Goal: Transaction & Acquisition: Purchase product/service

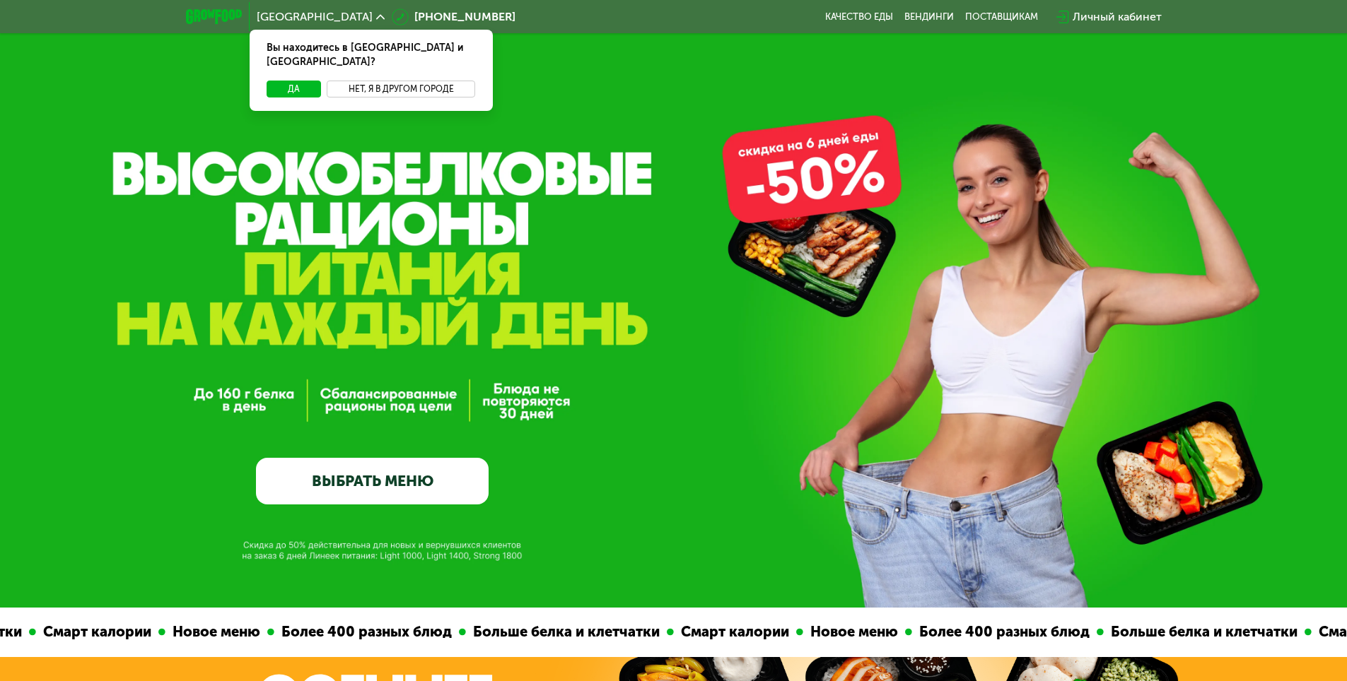
click at [411, 81] on button "Нет, я в другом городе" at bounding box center [401, 89] width 149 height 17
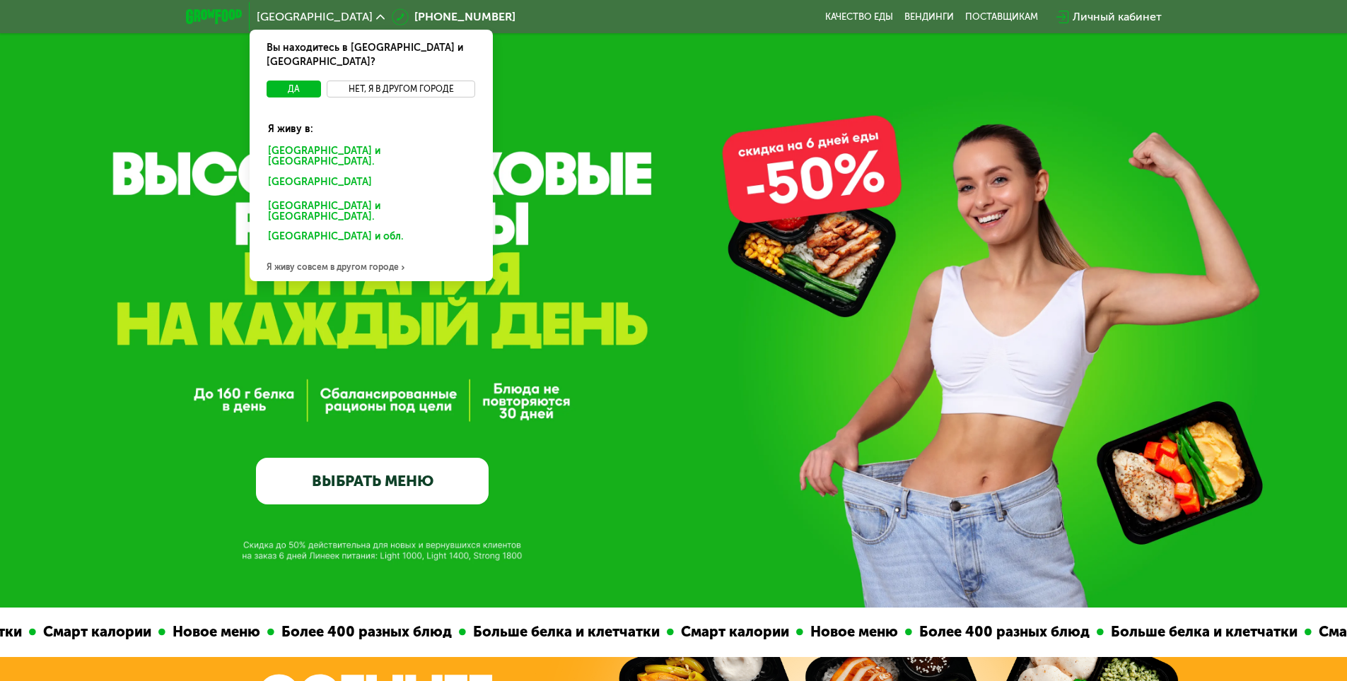
scroll to position [71, 0]
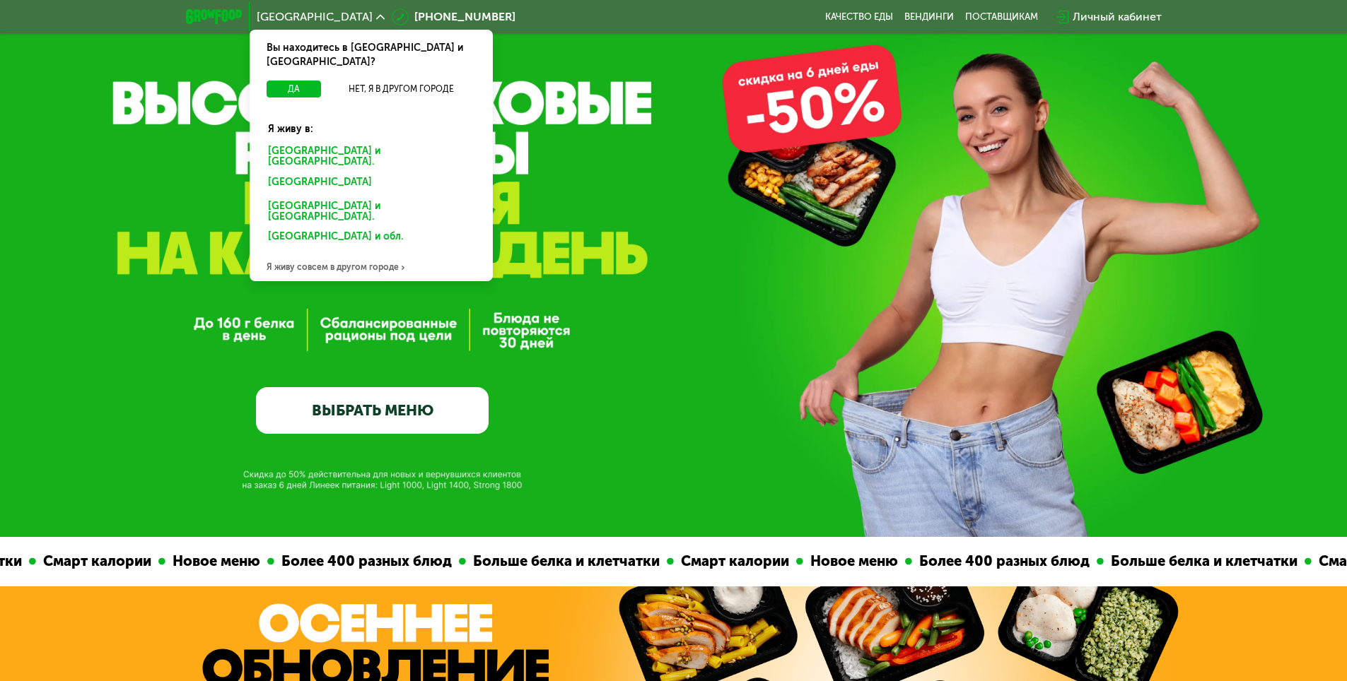
click at [305, 253] on div "Я живу совсем в другом городе" at bounding box center [371, 267] width 243 height 28
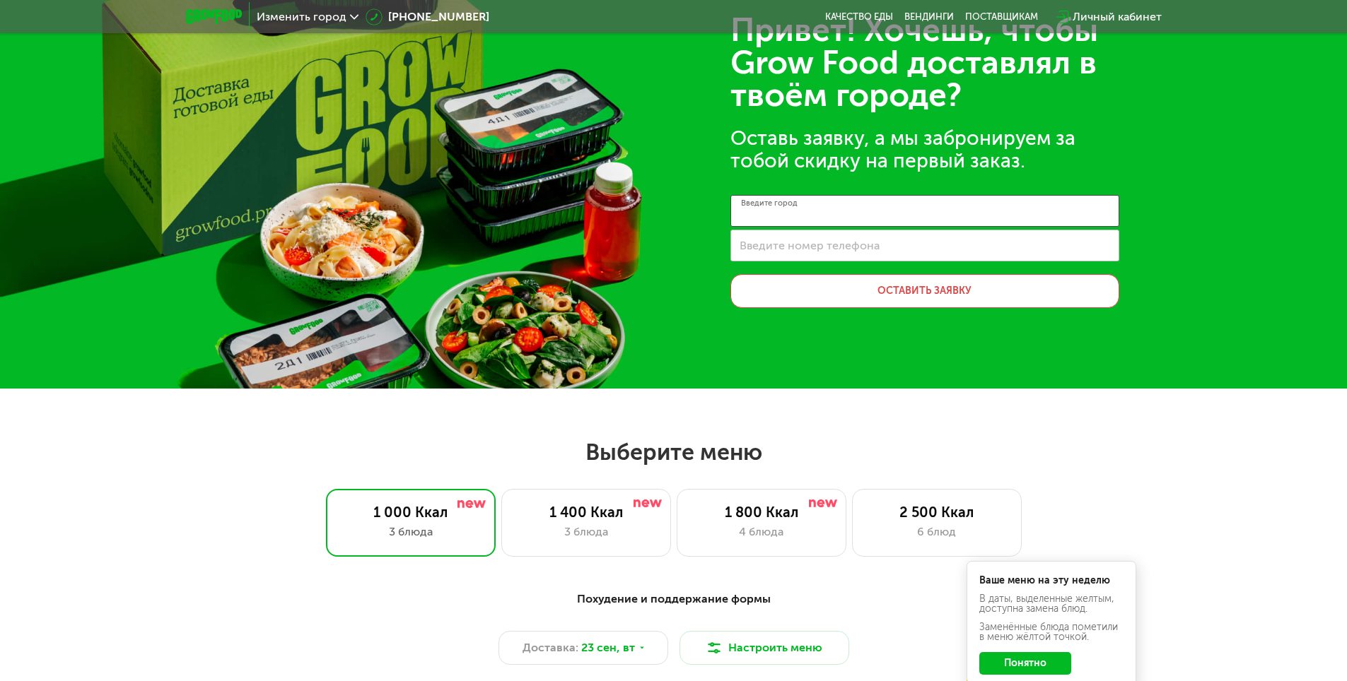
click at [810, 201] on input "Введите город" at bounding box center [924, 211] width 389 height 32
type input "*"
click at [855, 205] on input "**********" at bounding box center [924, 211] width 389 height 32
type input "**********"
click at [827, 245] on label "Введите номер телефона" at bounding box center [809, 246] width 140 height 8
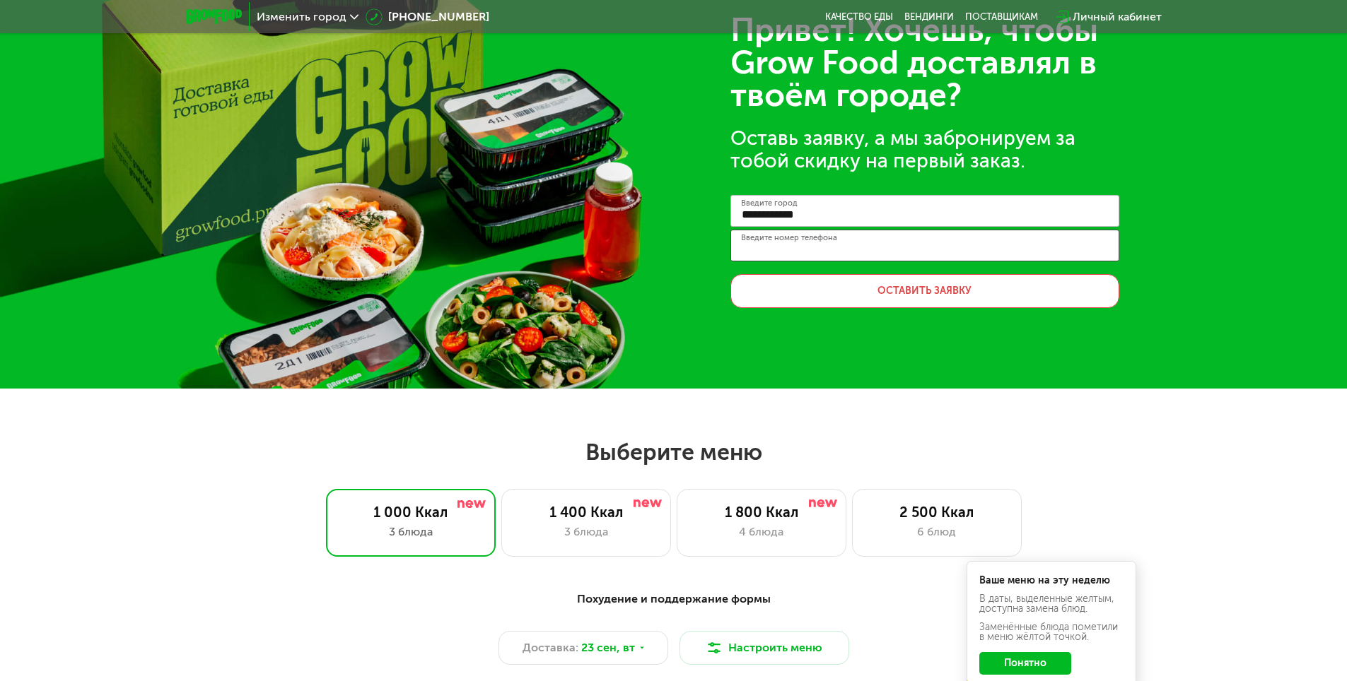
click at [827, 245] on input "Введите номер телефона" at bounding box center [924, 246] width 389 height 32
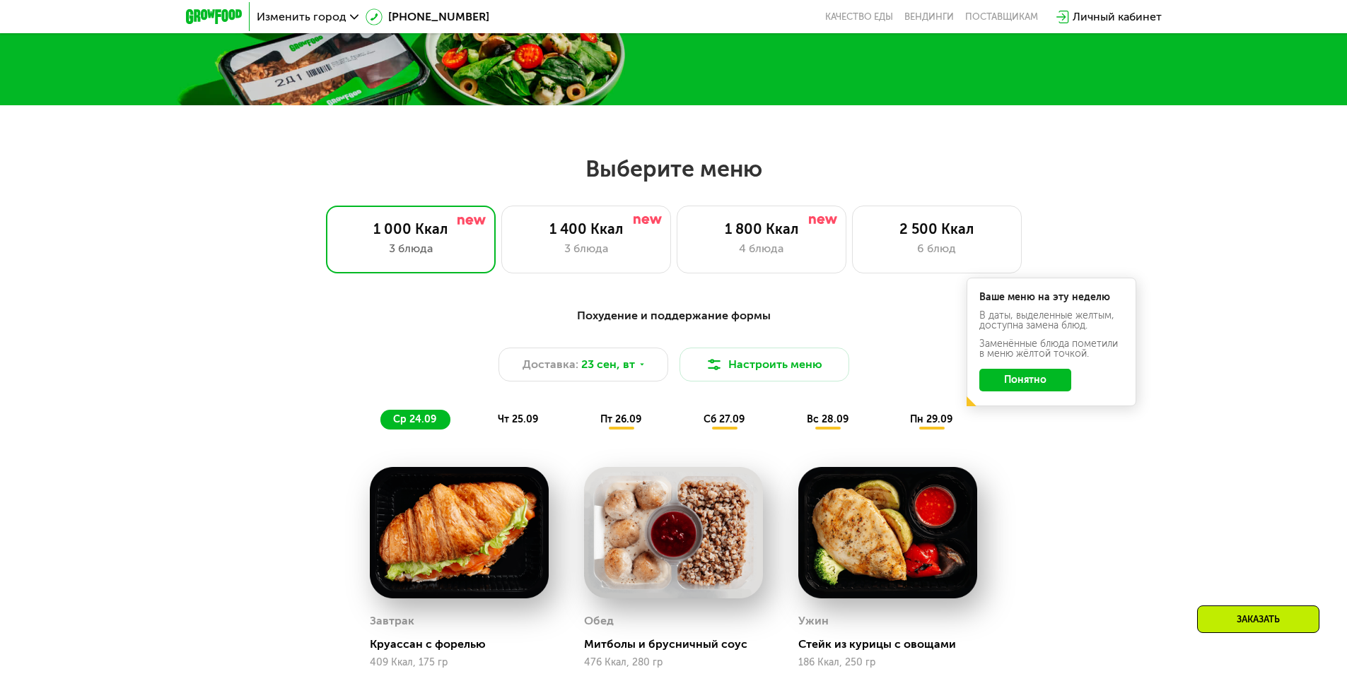
scroll to position [353, 0]
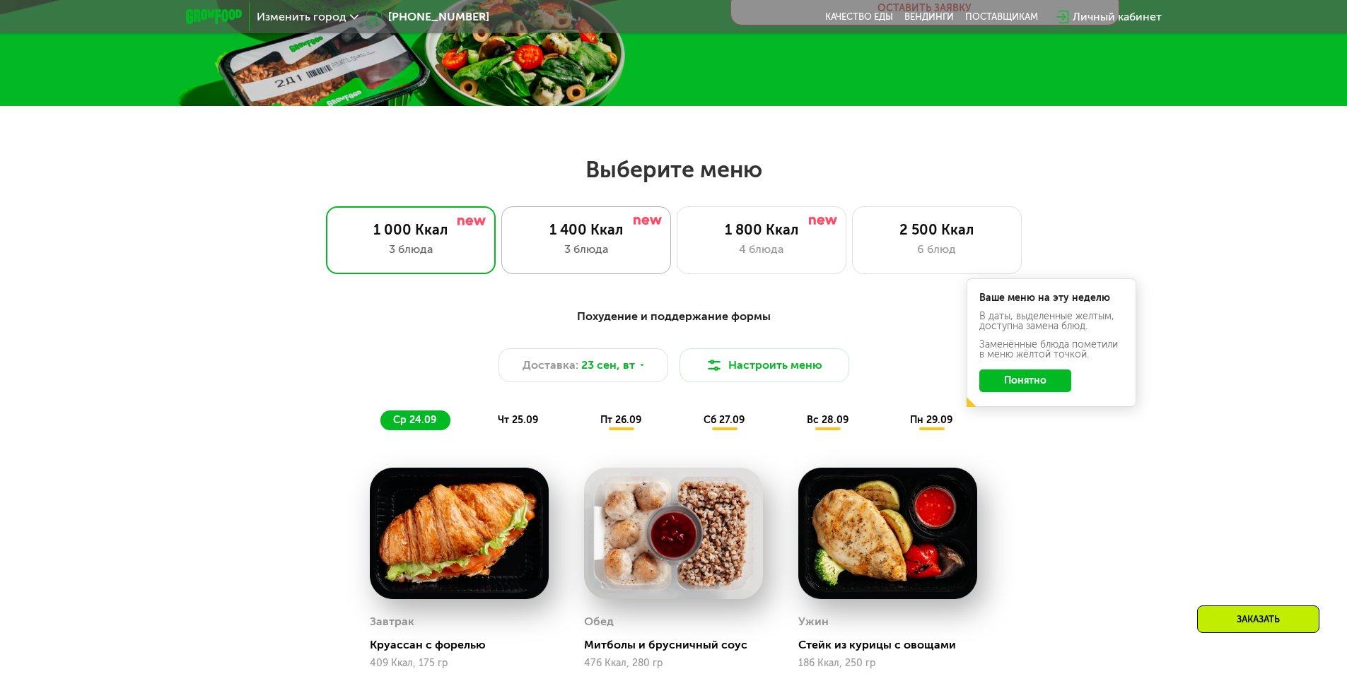
click at [581, 255] on div "3 блюда" at bounding box center [586, 249] width 140 height 17
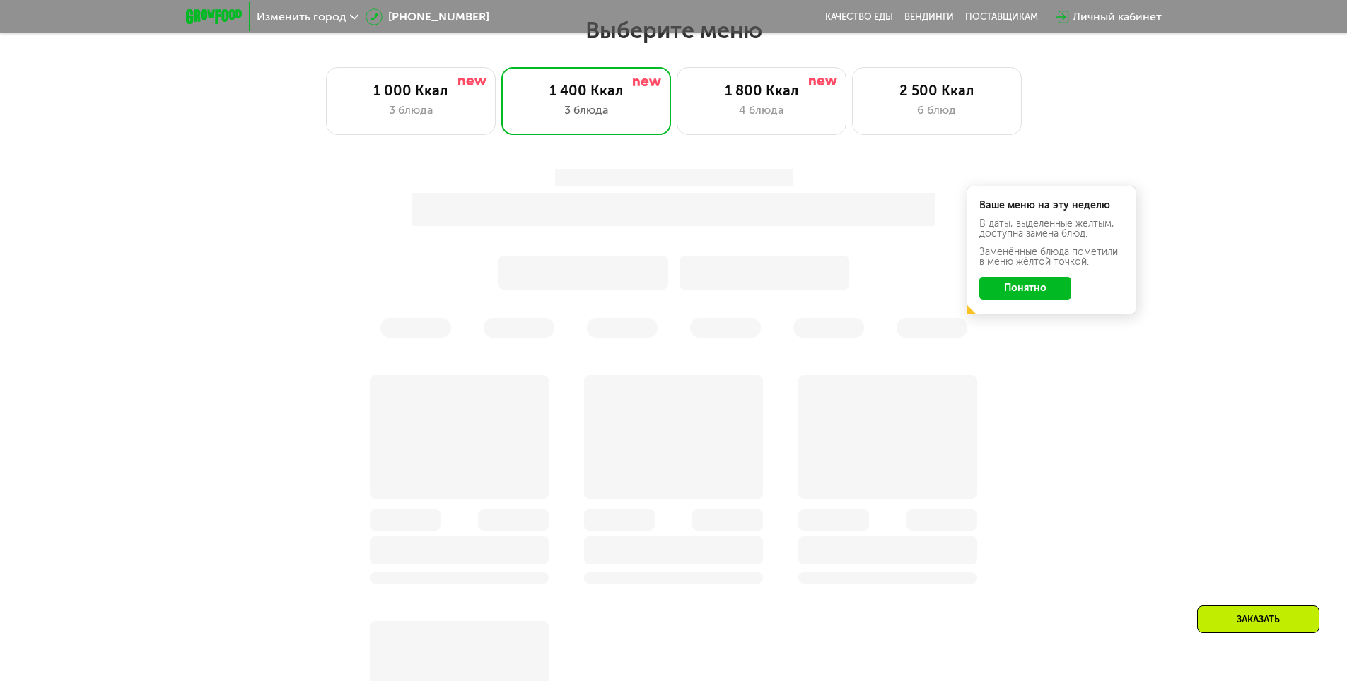
scroll to position [495, 0]
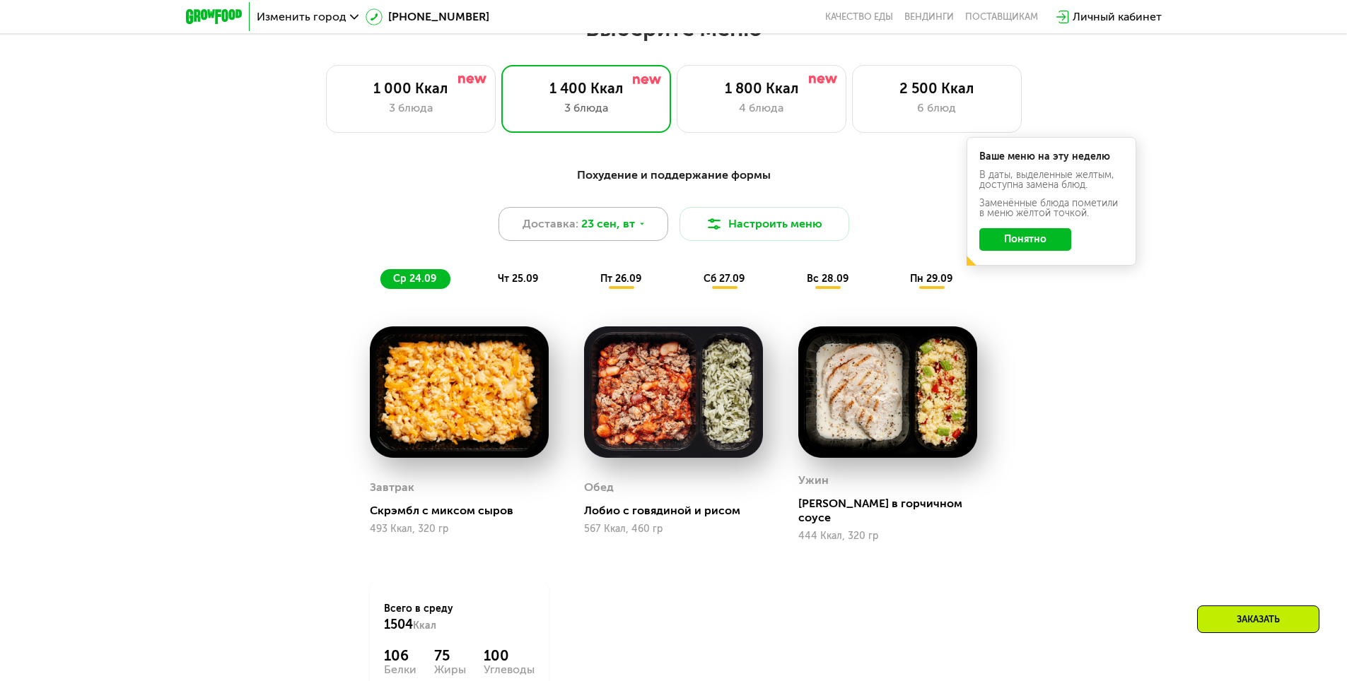
click at [614, 228] on span "23 сен, вт" at bounding box center [608, 224] width 54 height 17
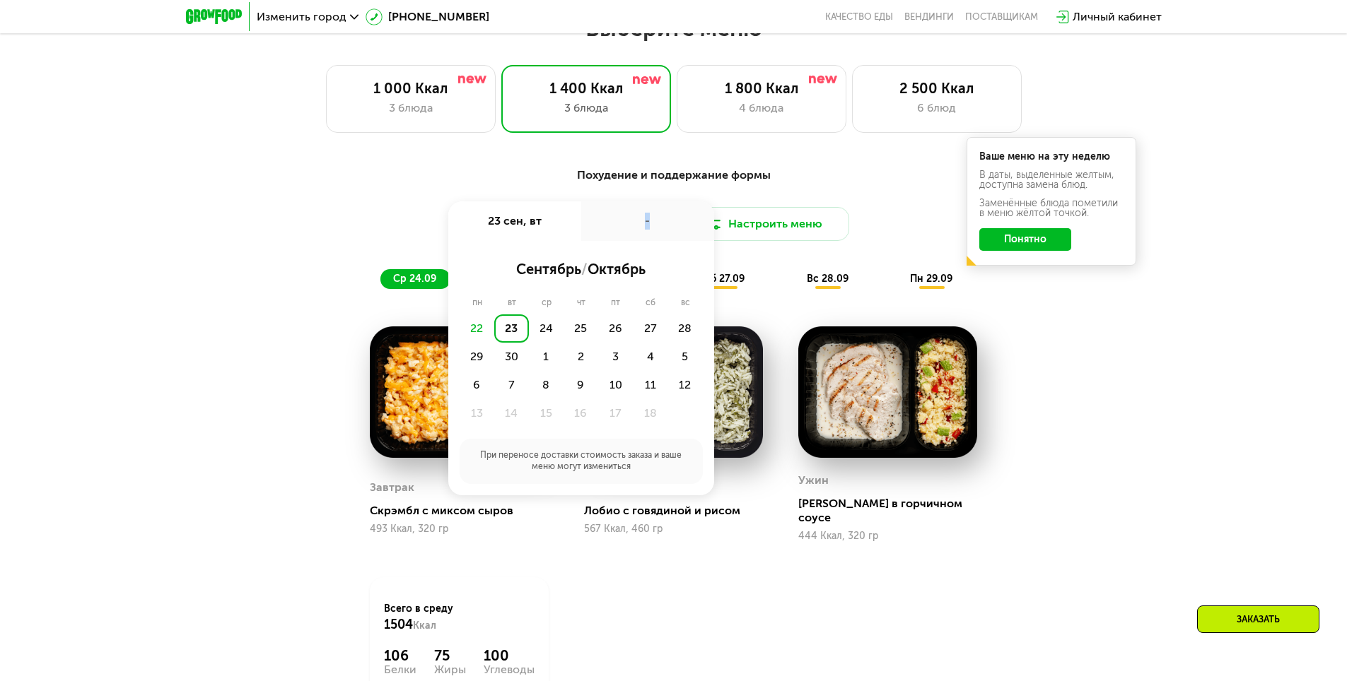
click at [614, 228] on div "-" at bounding box center [647, 221] width 133 height 40
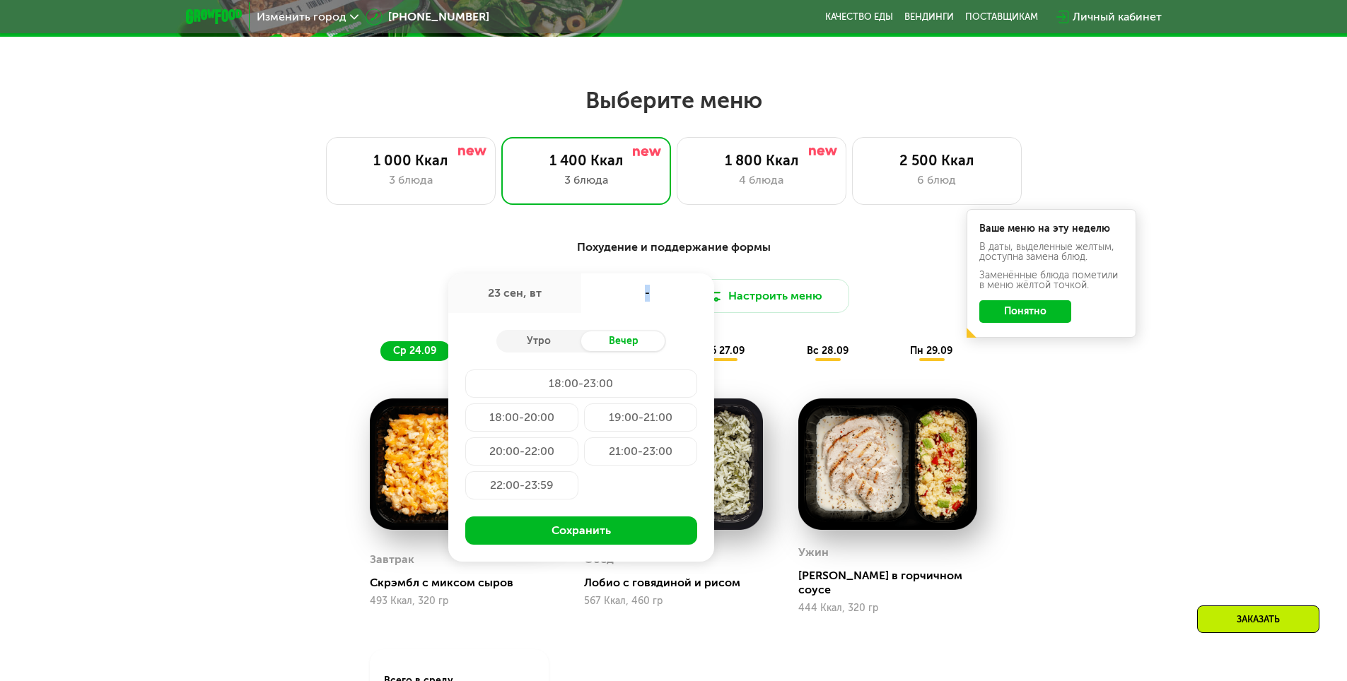
scroll to position [212, 0]
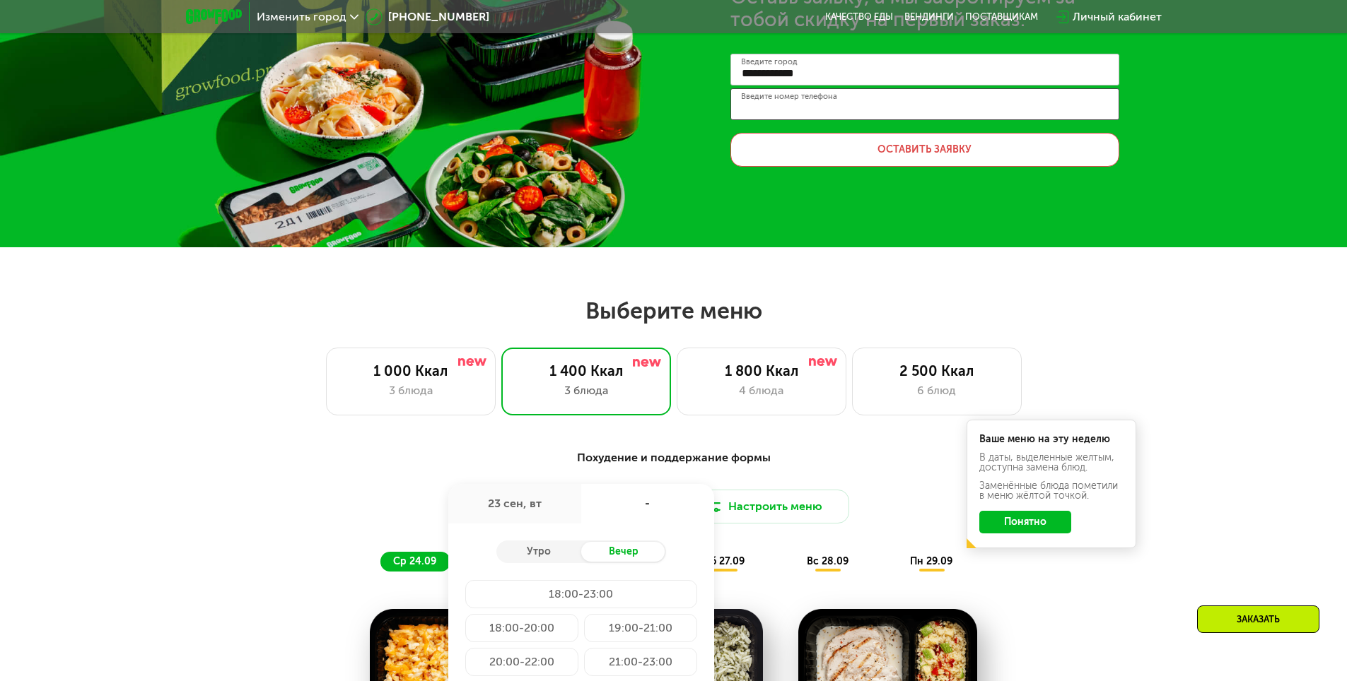
click at [954, 105] on input "Введите номер телефона" at bounding box center [924, 104] width 389 height 32
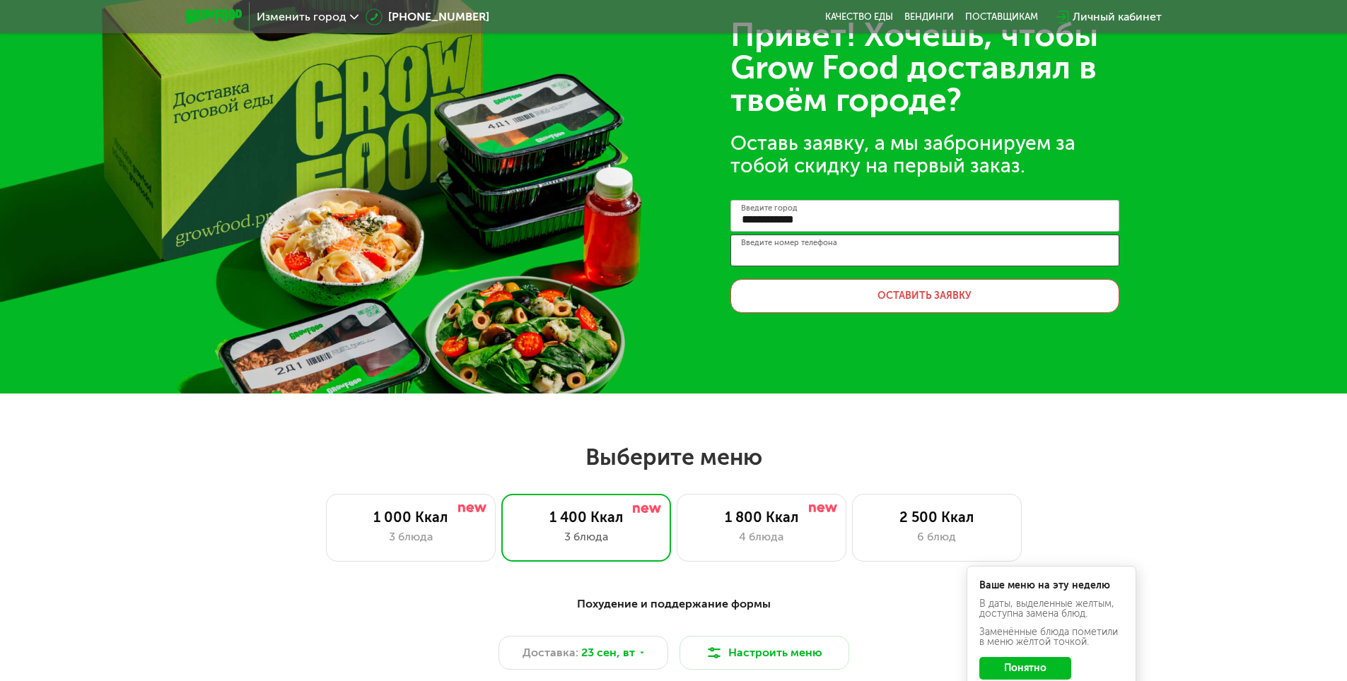
scroll to position [0, 0]
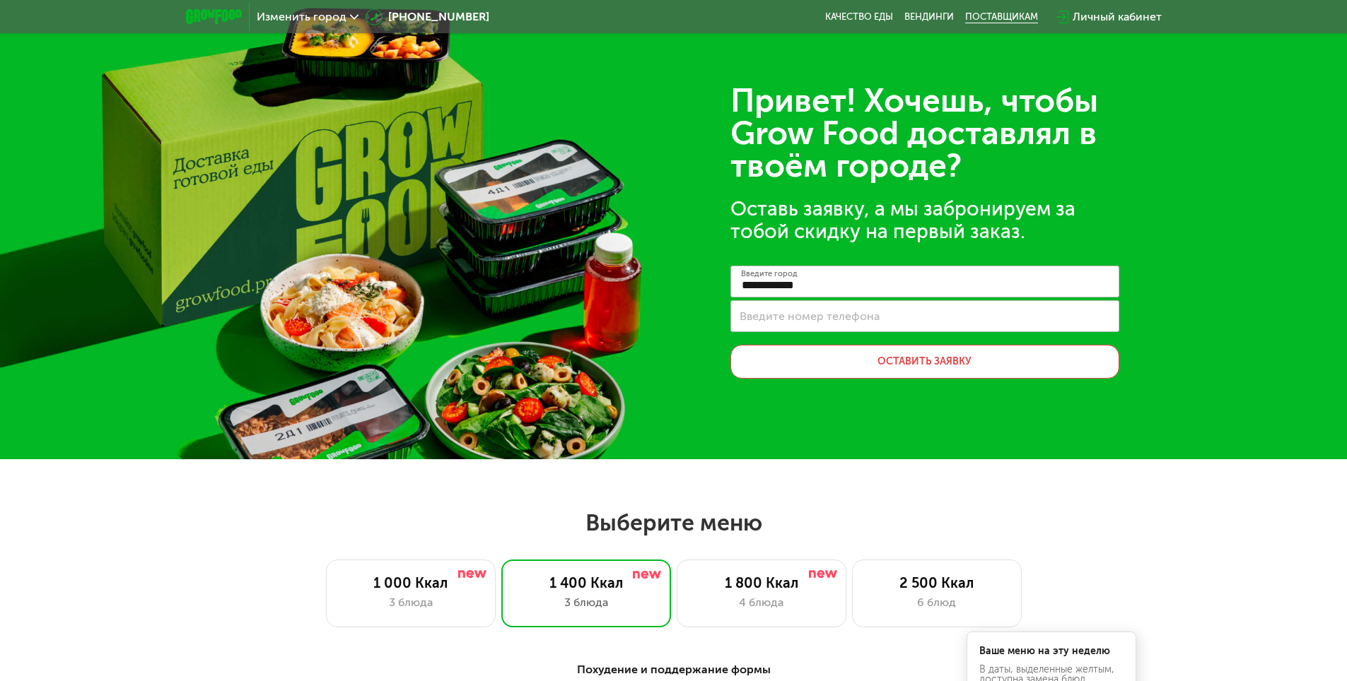
click at [972, 17] on div "поставщикам" at bounding box center [1001, 16] width 73 height 11
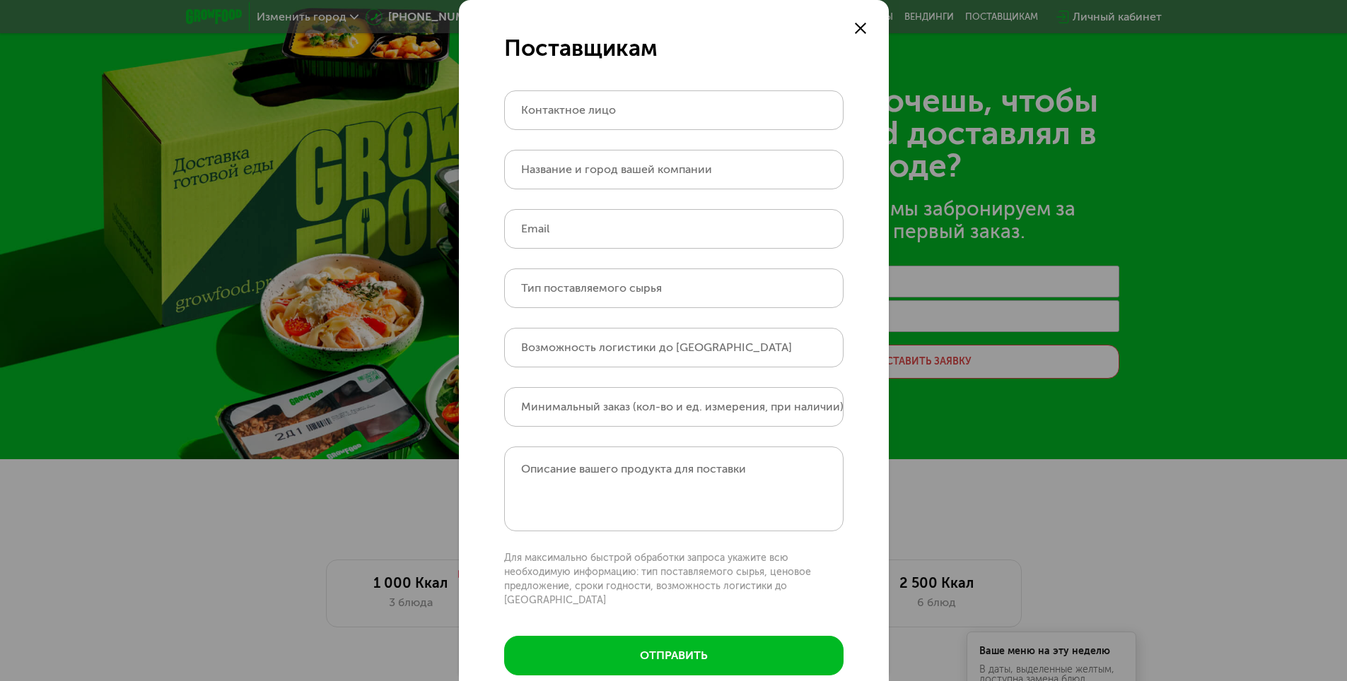
click at [860, 32] on icon at bounding box center [860, 28] width 11 height 11
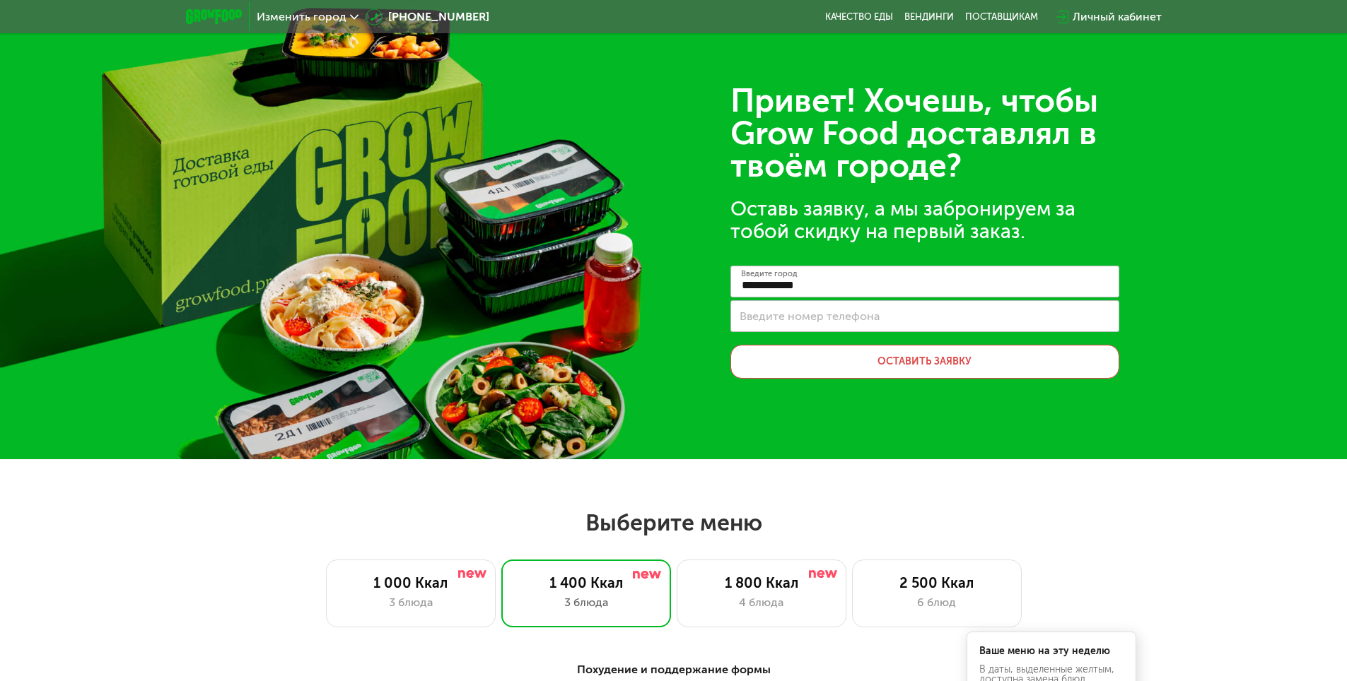
click at [308, 20] on span "Изменить город" at bounding box center [302, 16] width 90 height 11
